Goal: Use online tool/utility: Use online tool/utility

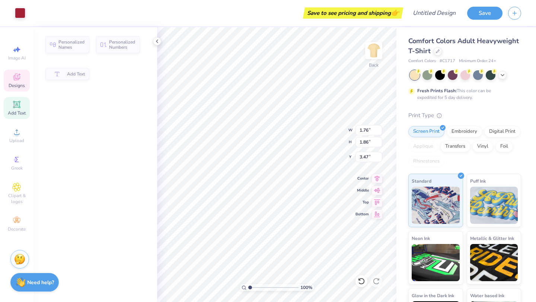
type input "1.76"
type input "1.86"
type input "3.47"
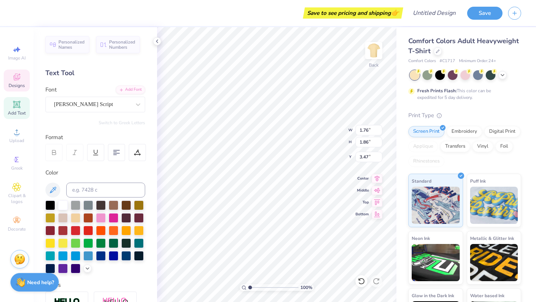
type textarea "E"
type input "1.84"
type input "1.90"
type input "2.50"
type textarea "B"
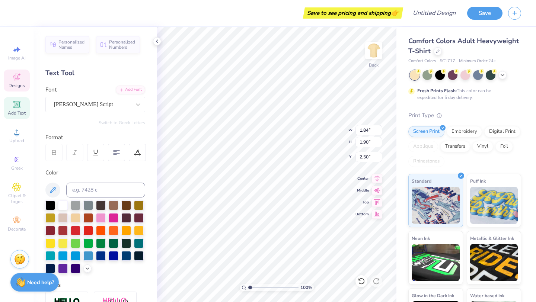
type input "5.49"
type input "2.69"
type input "2.71"
type textarea "i"
type textarea "e"
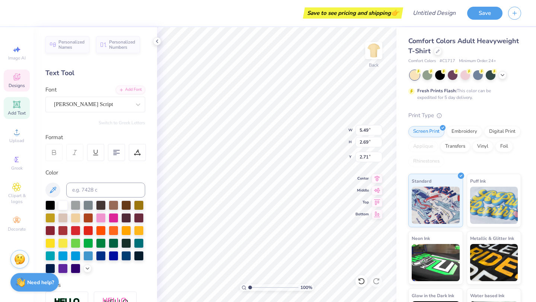
scroll to position [0, 1]
type textarea "xec. oard"
type input "2.35"
type textarea "xec oard"
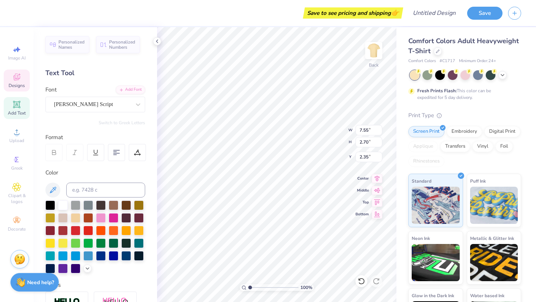
scroll to position [0, 0]
type input "7.28"
type input "2.65"
type input "2.37"
type input "1.84"
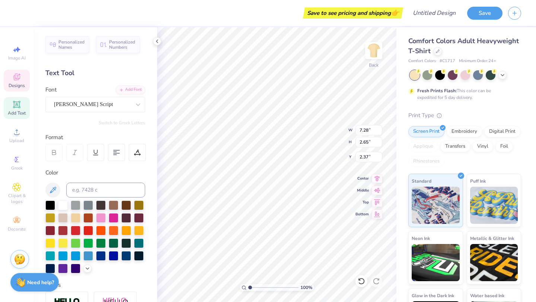
type input "1.79"
type input "2.43"
type input "4.80"
type input "1.11"
type input "4.41"
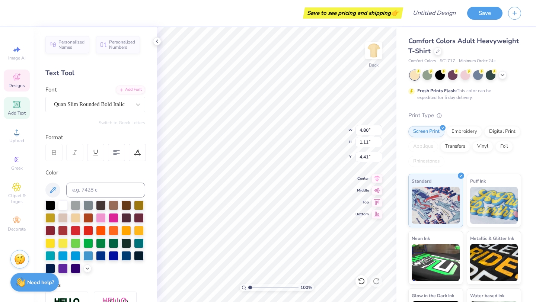
type textarea "P"
type textarea "JMU CLUB GYMNASTICS"
type input "1.84"
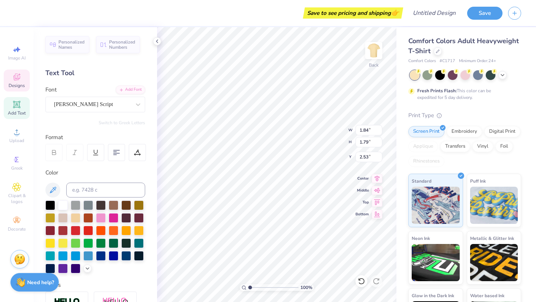
type input "1.79"
type input "2.53"
type input "7.28"
type input "2.65"
type input "2.40"
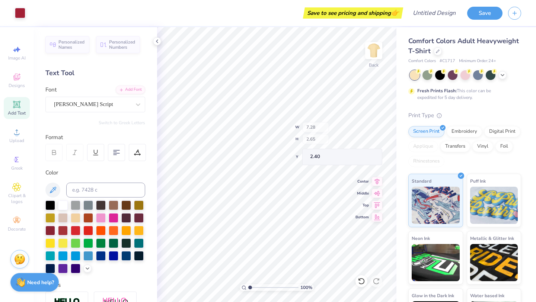
type input "7.61"
type input "1.39"
type input "3.03"
type input "3.00"
type input "2.19"
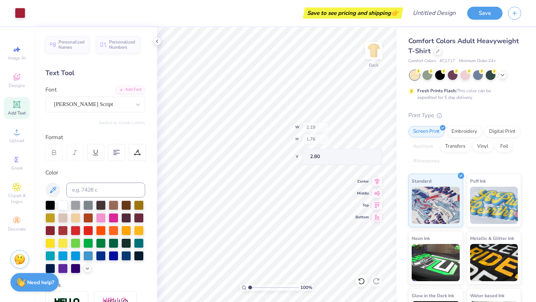
type input "1.76"
type input "2.80"
type input "1.84"
type input "1.79"
type input "2.53"
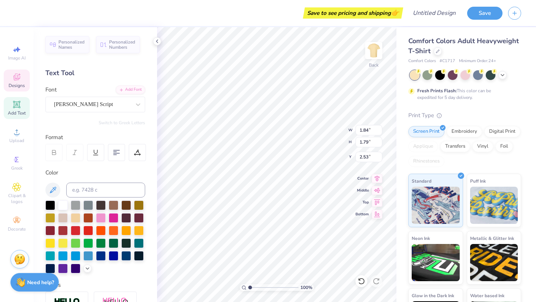
type input "1.93"
type input "1.72"
type input "2.56"
type input "5.75"
type input "0.54"
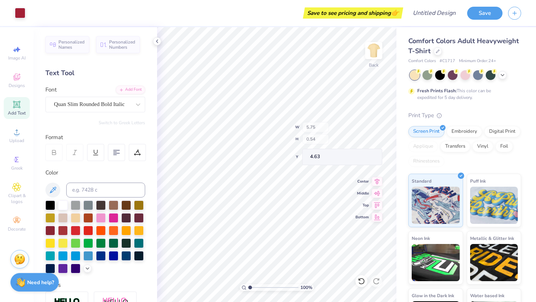
type input "4.63"
type input "4.57"
click at [22, 13] on div at bounding box center [20, 12] width 10 height 10
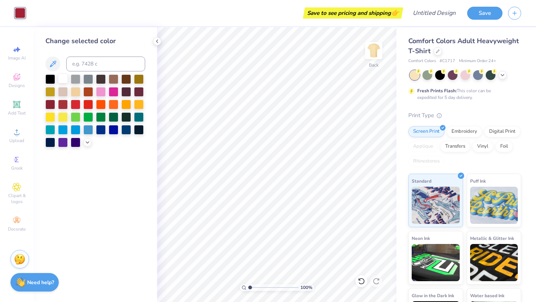
click at [60, 77] on div at bounding box center [63, 79] width 10 height 10
click at [439, 76] on div at bounding box center [440, 75] width 10 height 10
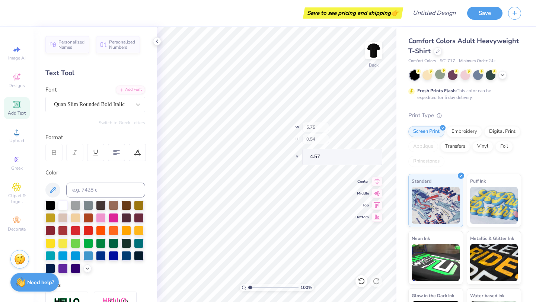
type input "5.76"
type input "0.45"
type input "4.62"
click at [503, 77] on icon at bounding box center [503, 74] width 6 height 6
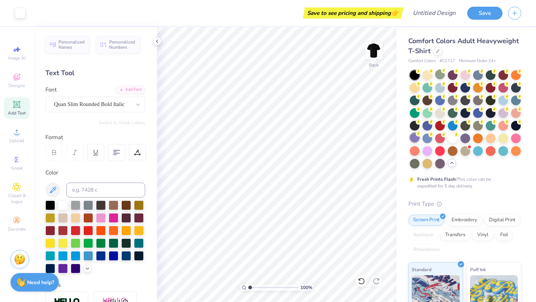
click at [416, 139] on div at bounding box center [415, 138] width 10 height 10
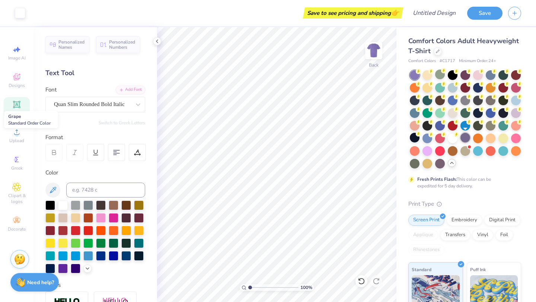
click at [468, 137] on div at bounding box center [465, 138] width 10 height 10
